Goal: Task Accomplishment & Management: Use online tool/utility

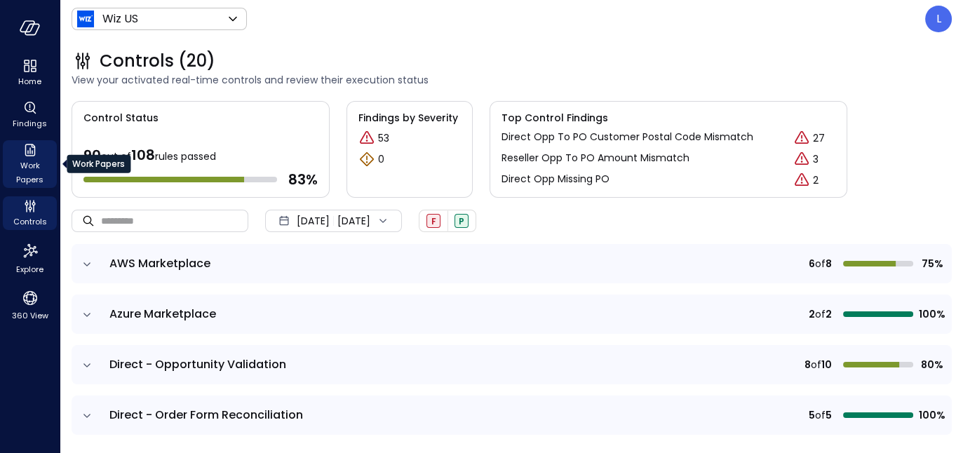
click at [18, 154] on div "Work Papers" at bounding box center [30, 164] width 54 height 48
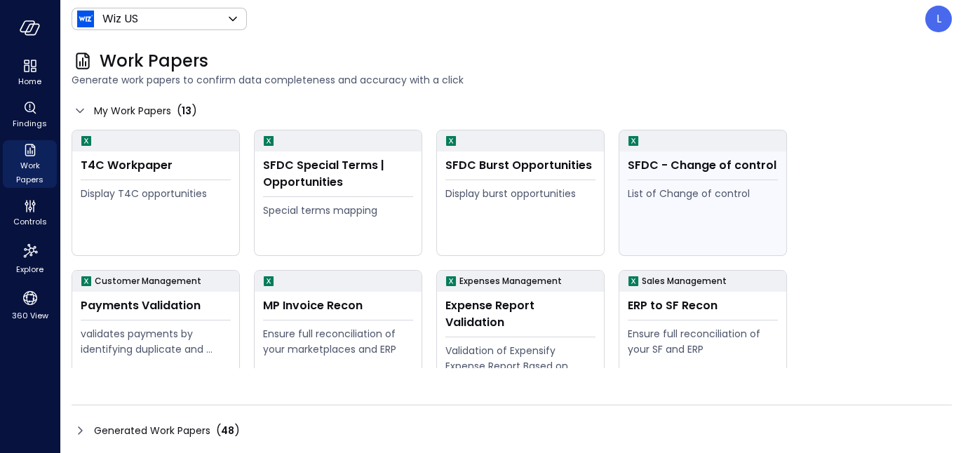
click at [742, 190] on div "List of Change of control" at bounding box center [703, 193] width 150 height 15
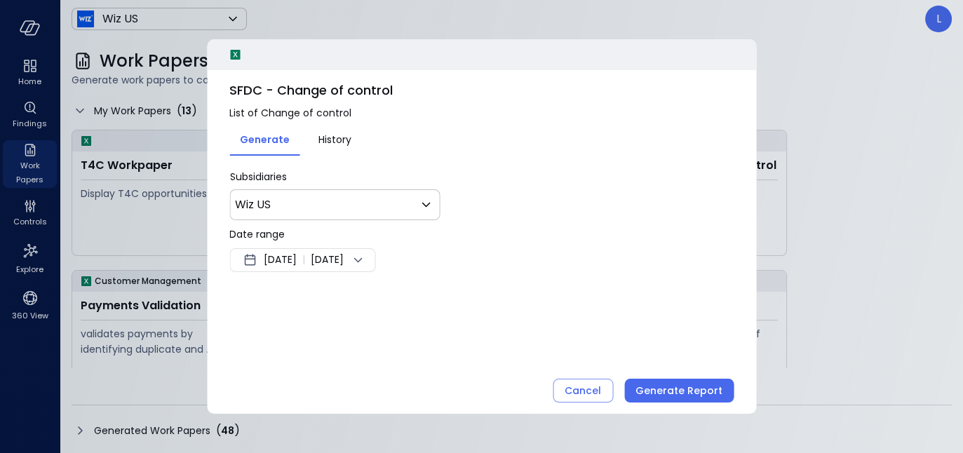
click at [375, 261] on div "Sep 11, 2025 | Sep 18, 2025" at bounding box center [302, 260] width 146 height 24
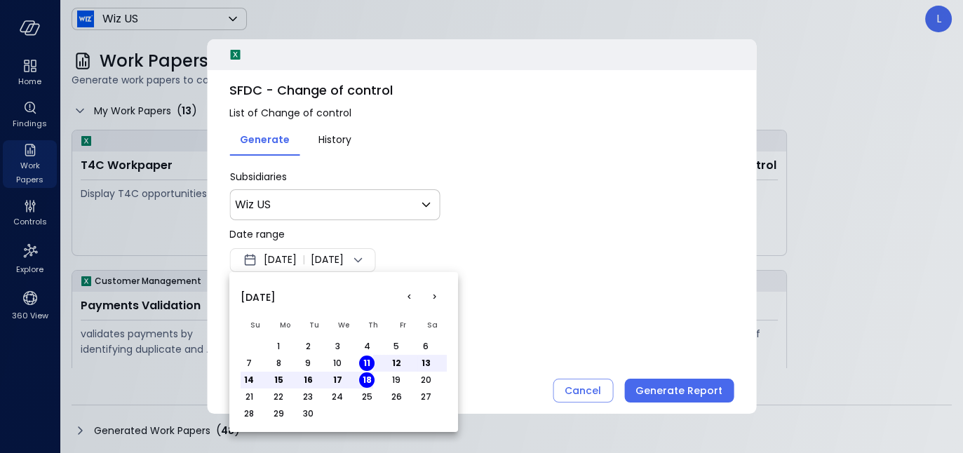
click at [279, 344] on button "1" at bounding box center [278, 346] width 15 height 15
click at [370, 392] on button "25" at bounding box center [366, 396] width 15 height 15
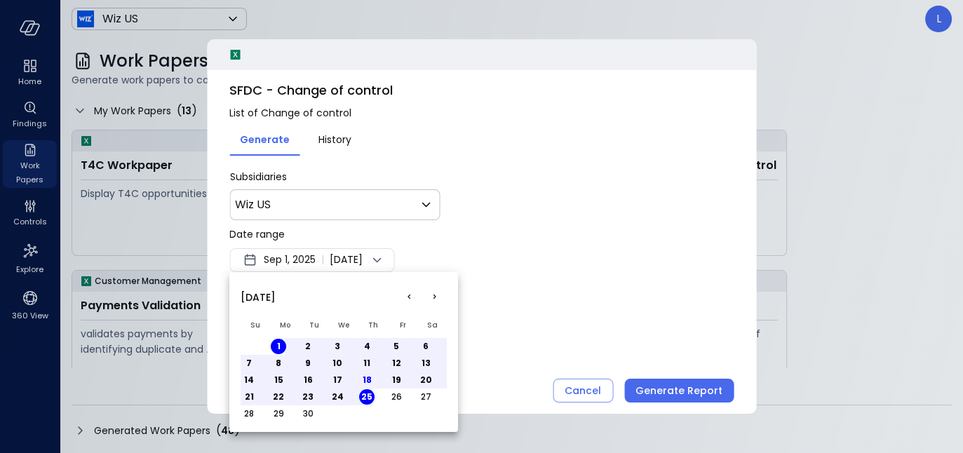
click at [367, 381] on button "18" at bounding box center [366, 380] width 15 height 15
click at [660, 389] on div at bounding box center [481, 226] width 963 height 453
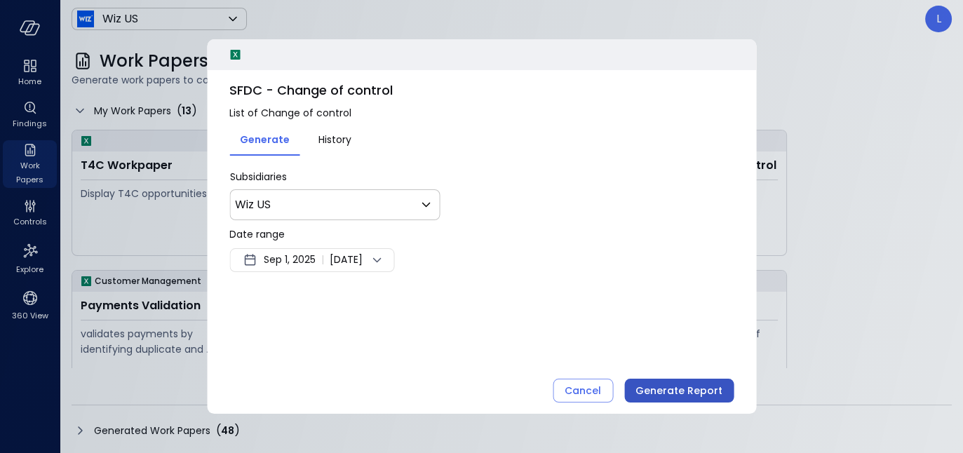
click at [665, 389] on div "Generate Report" at bounding box center [679, 391] width 87 height 18
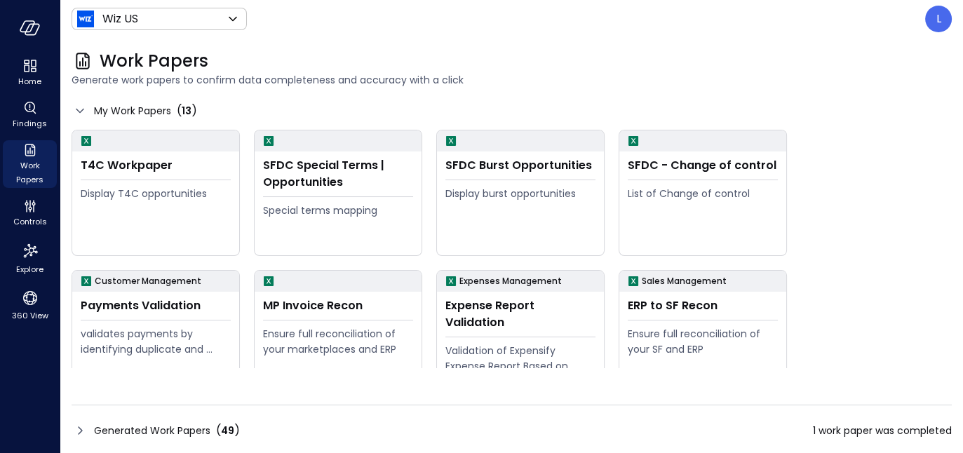
click at [81, 427] on icon at bounding box center [80, 430] width 17 height 17
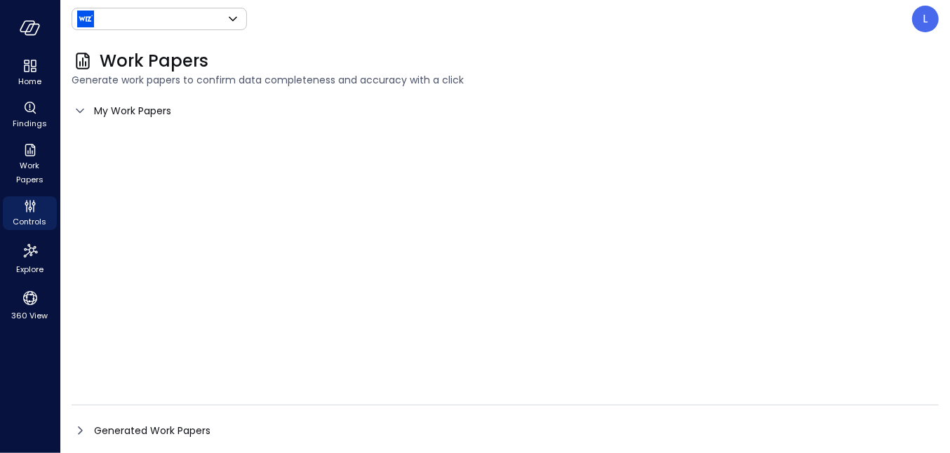
type input "******"
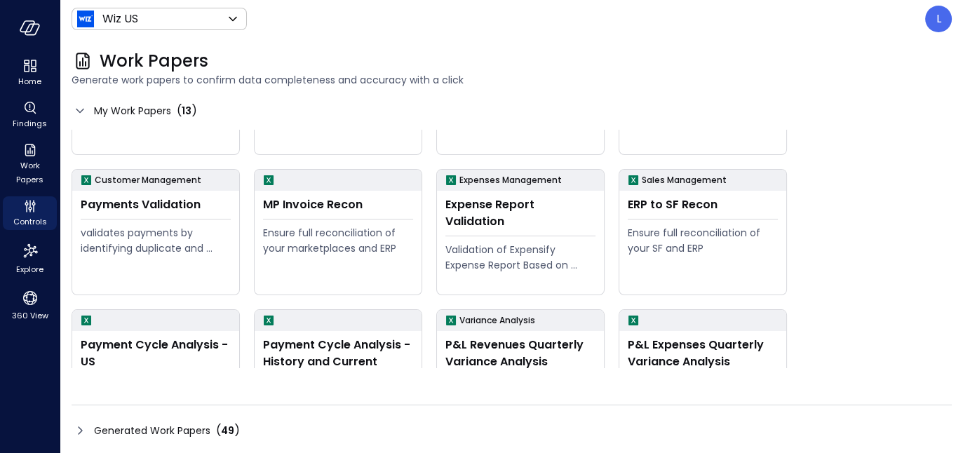
scroll to position [175, 0]
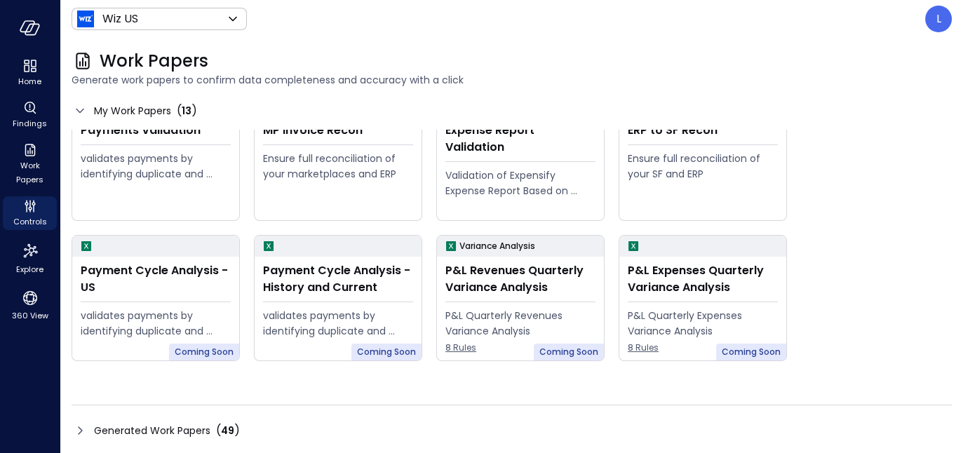
click at [66, 430] on div "Work Papers Generate work papers to confirm data completeness and accuracy with…" at bounding box center [511, 245] width 903 height 415
click at [78, 430] on icon at bounding box center [80, 430] width 17 height 17
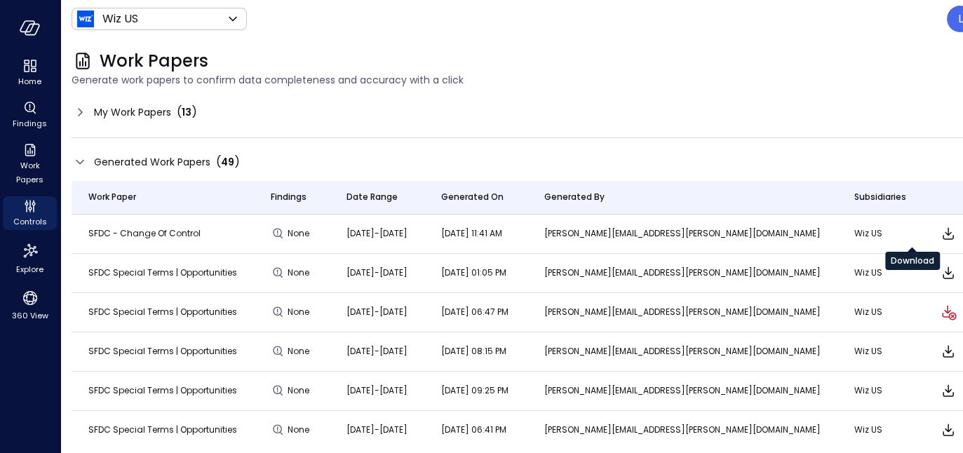
click at [940, 237] on icon "Download" at bounding box center [948, 233] width 17 height 17
click at [84, 110] on icon at bounding box center [80, 112] width 17 height 17
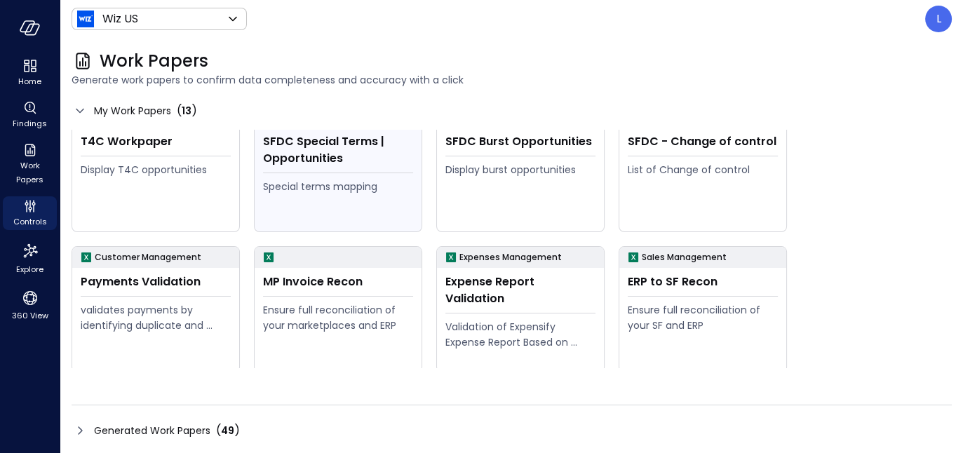
scroll to position [0, 0]
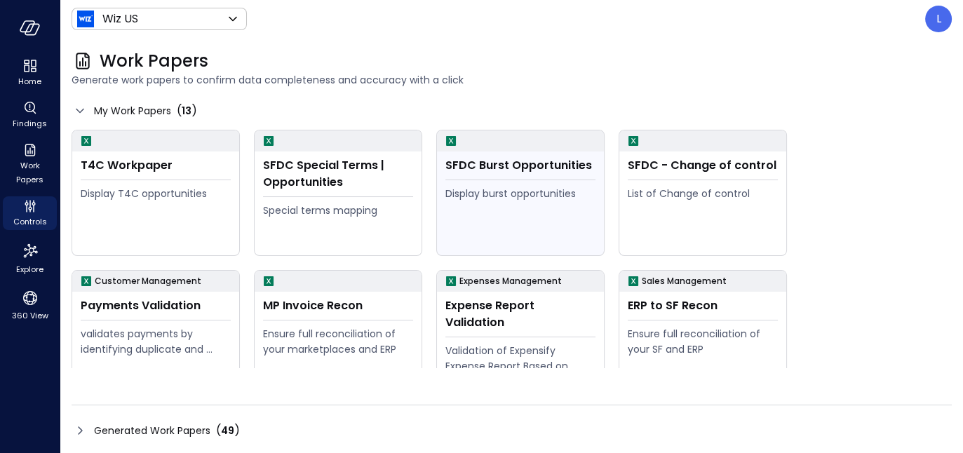
click at [499, 154] on div "SFDC Burst Opportunities Display burst opportunities" at bounding box center [520, 204] width 167 height 104
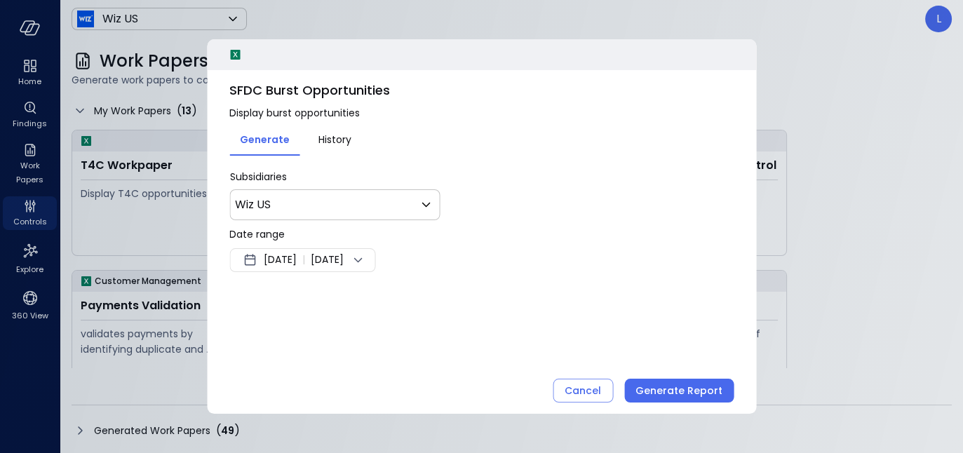
click at [375, 269] on div "Sep 11, 2025 | Sep 18, 2025" at bounding box center [302, 260] width 146 height 24
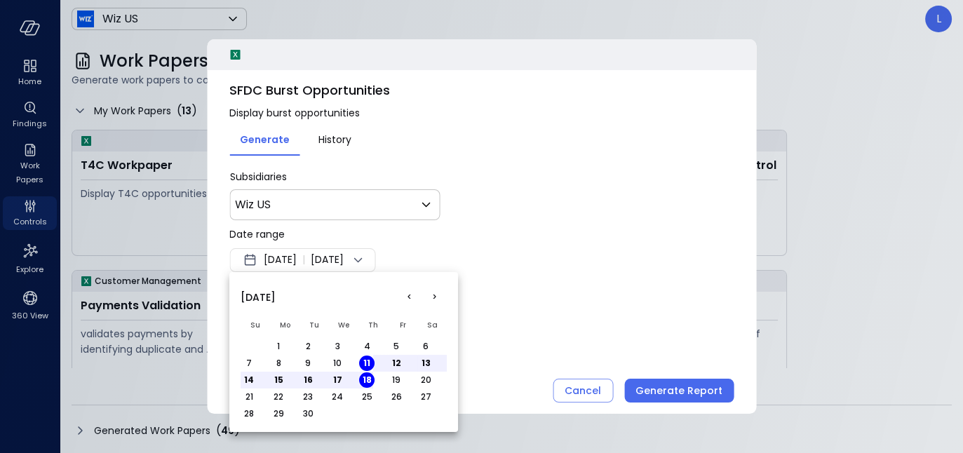
click at [401, 293] on button "<" at bounding box center [408, 297] width 25 height 25
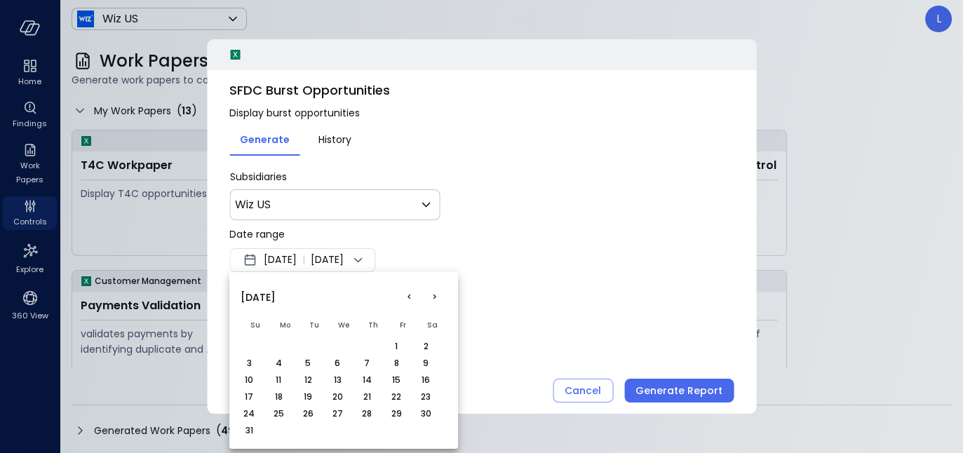
click at [402, 293] on button "<" at bounding box center [408, 297] width 25 height 25
click at [307, 344] on button "1" at bounding box center [307, 346] width 15 height 15
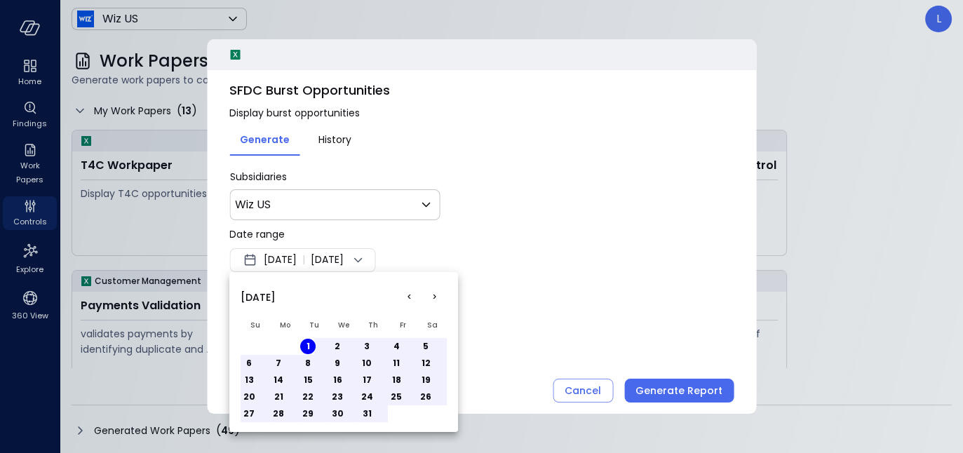
click at [371, 413] on button "31" at bounding box center [366, 413] width 15 height 15
click at [370, 413] on button "31" at bounding box center [366, 413] width 15 height 15
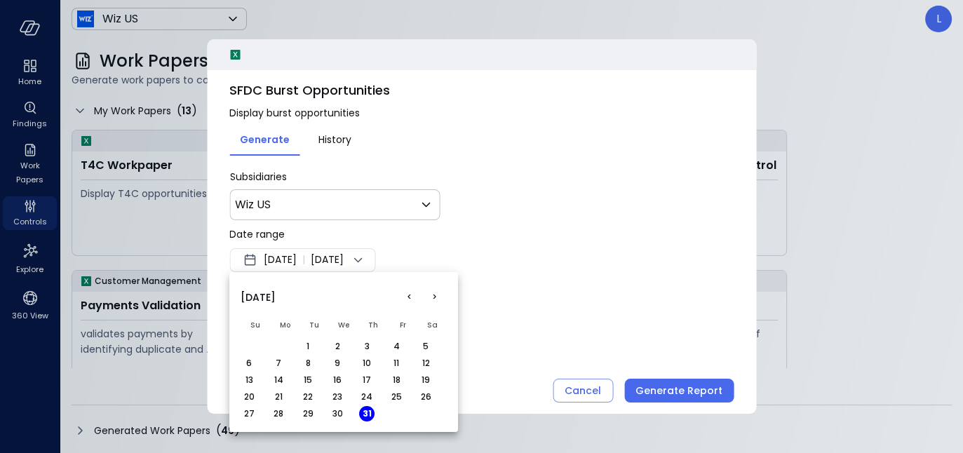
click at [689, 342] on div at bounding box center [481, 226] width 963 height 453
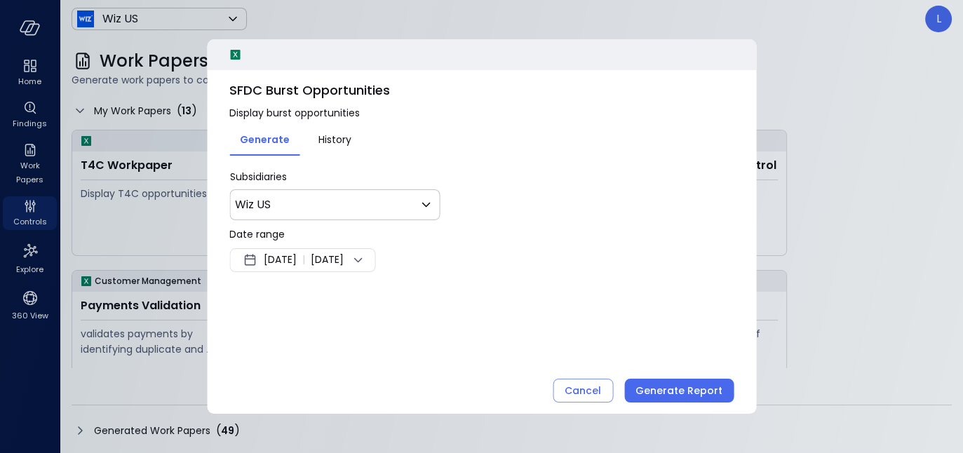
click at [687, 389] on div "Generate Report" at bounding box center [679, 391] width 87 height 18
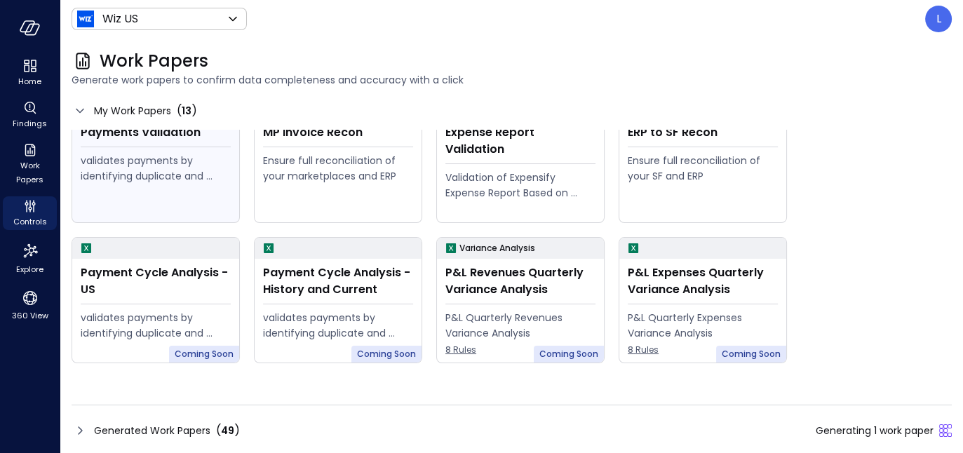
scroll to position [175, 0]
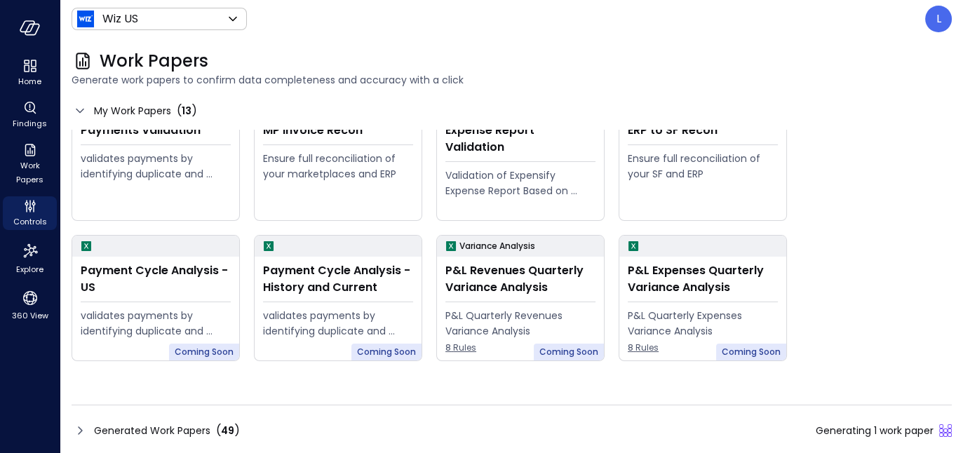
click at [82, 428] on icon at bounding box center [80, 430] width 17 height 17
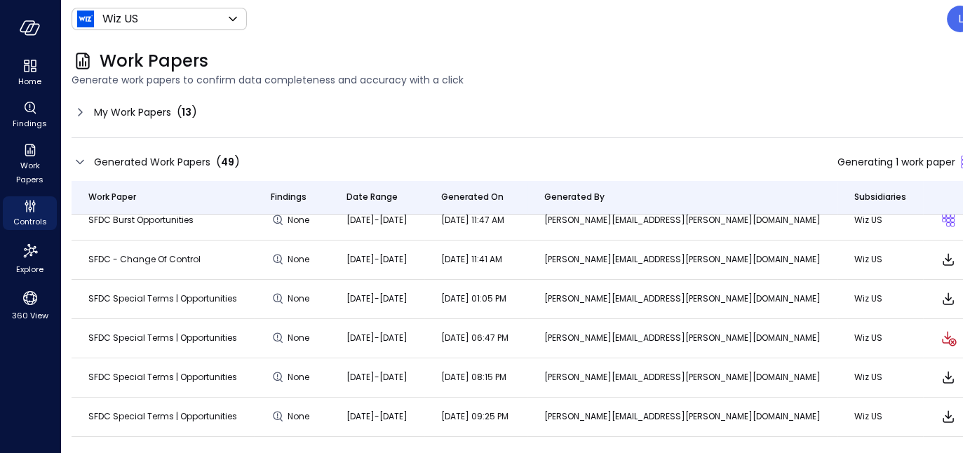
scroll to position [0, 0]
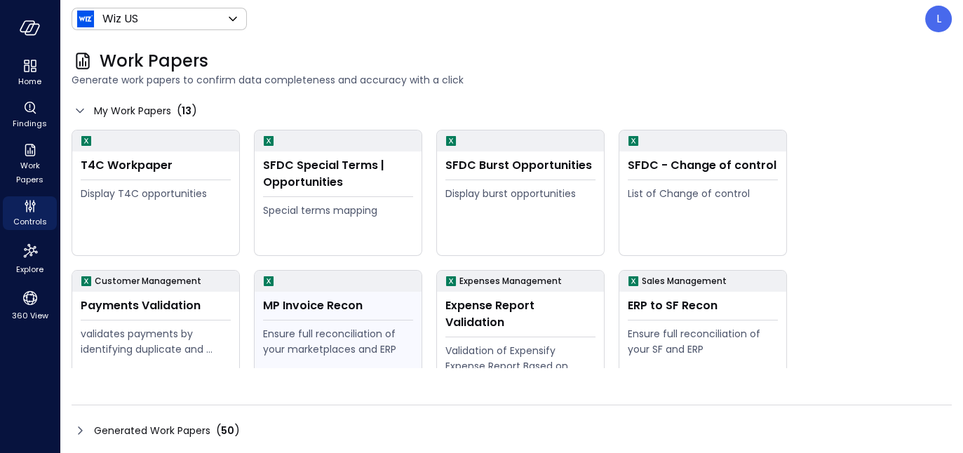
scroll to position [308, 0]
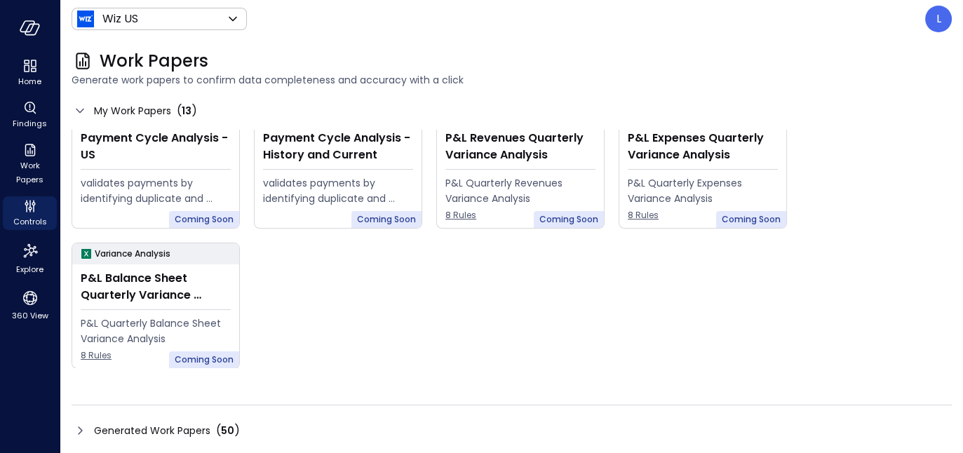
click at [73, 429] on icon at bounding box center [80, 430] width 17 height 17
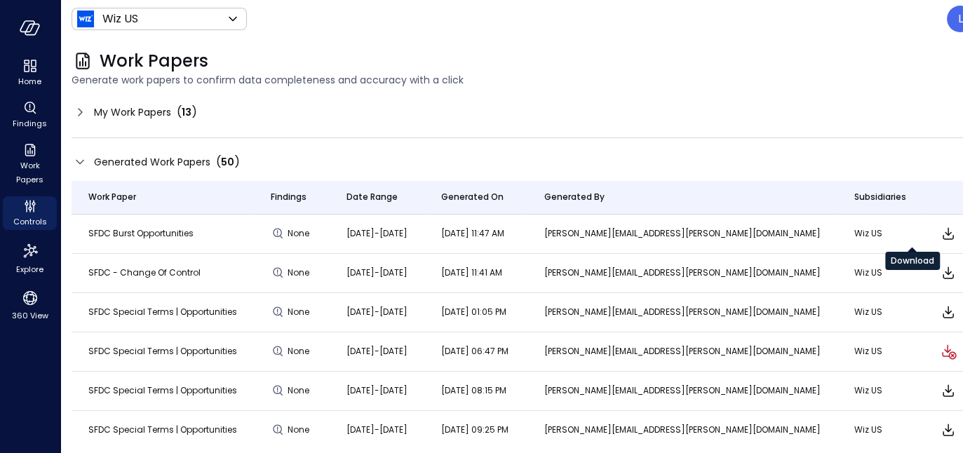
click at [940, 235] on icon "Download" at bounding box center [948, 233] width 17 height 17
click at [80, 114] on icon at bounding box center [80, 112] width 17 height 17
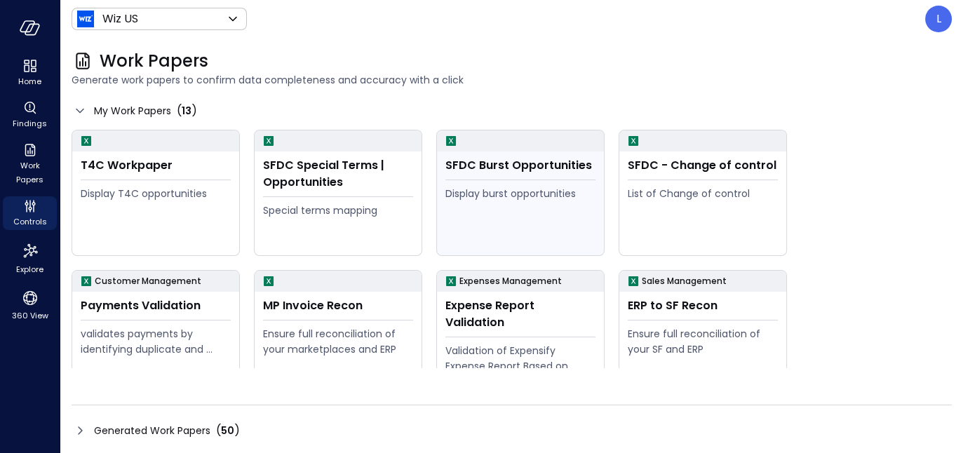
click at [478, 170] on div "SFDC Burst Opportunities" at bounding box center [520, 165] width 150 height 17
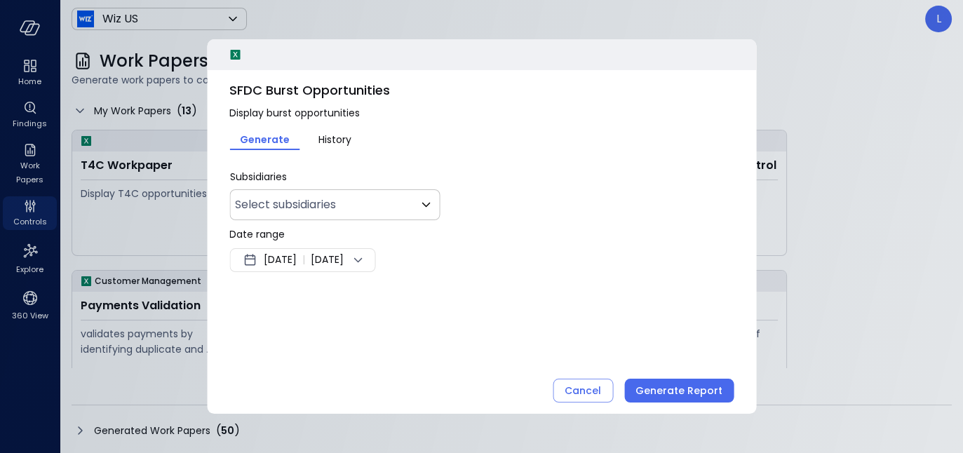
type input "**"
